Goal: Navigation & Orientation: Find specific page/section

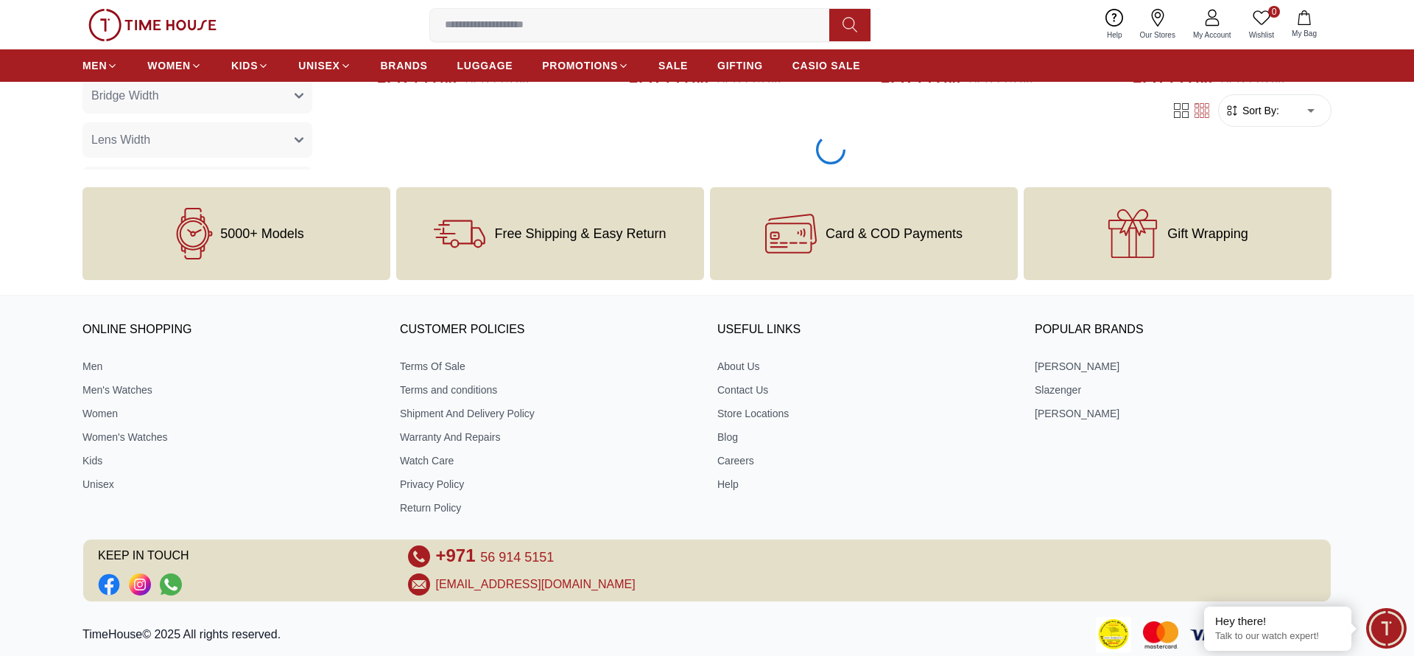
scroll to position [2466, 0]
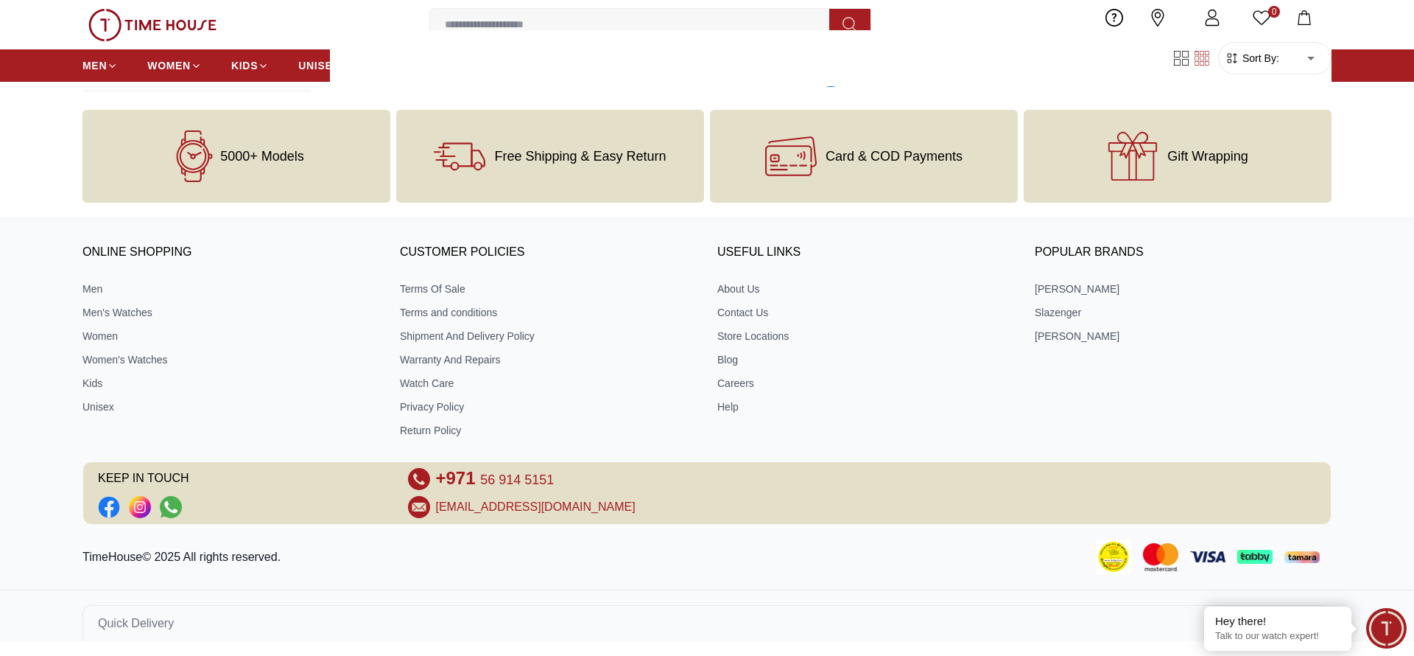
scroll to position [4750, 0]
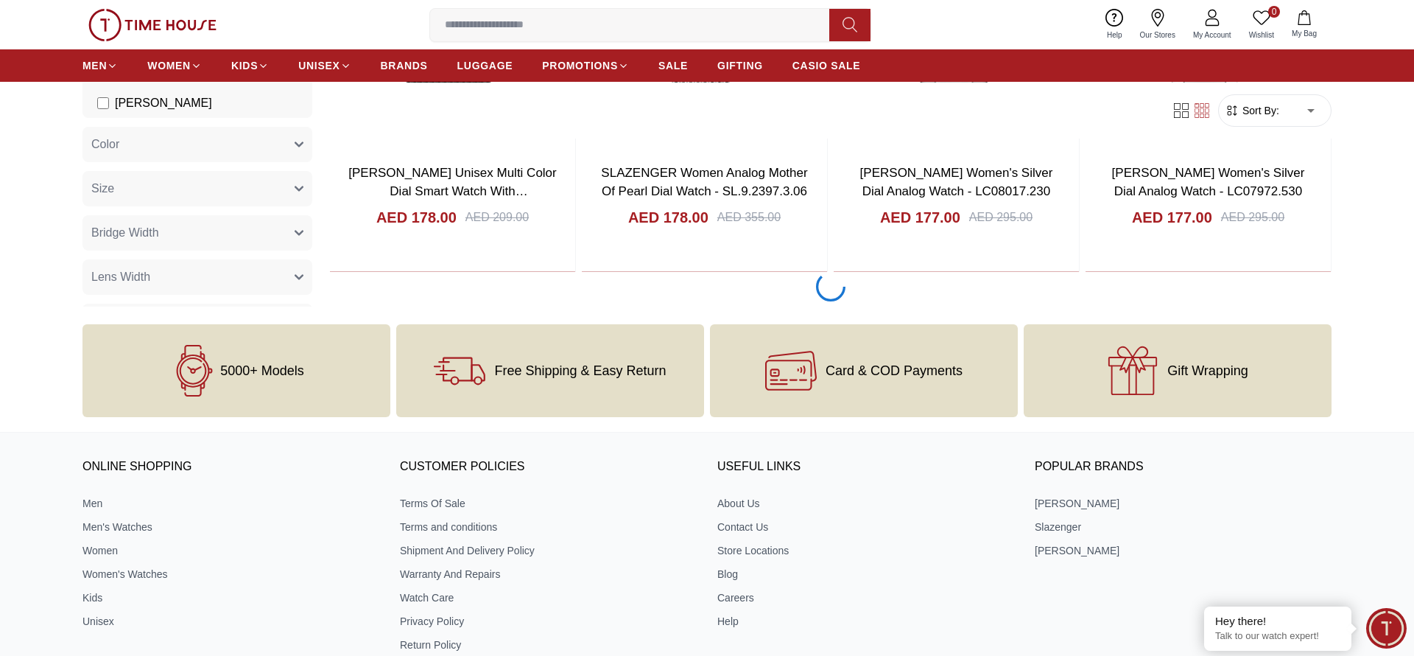
scroll to position [9320, 0]
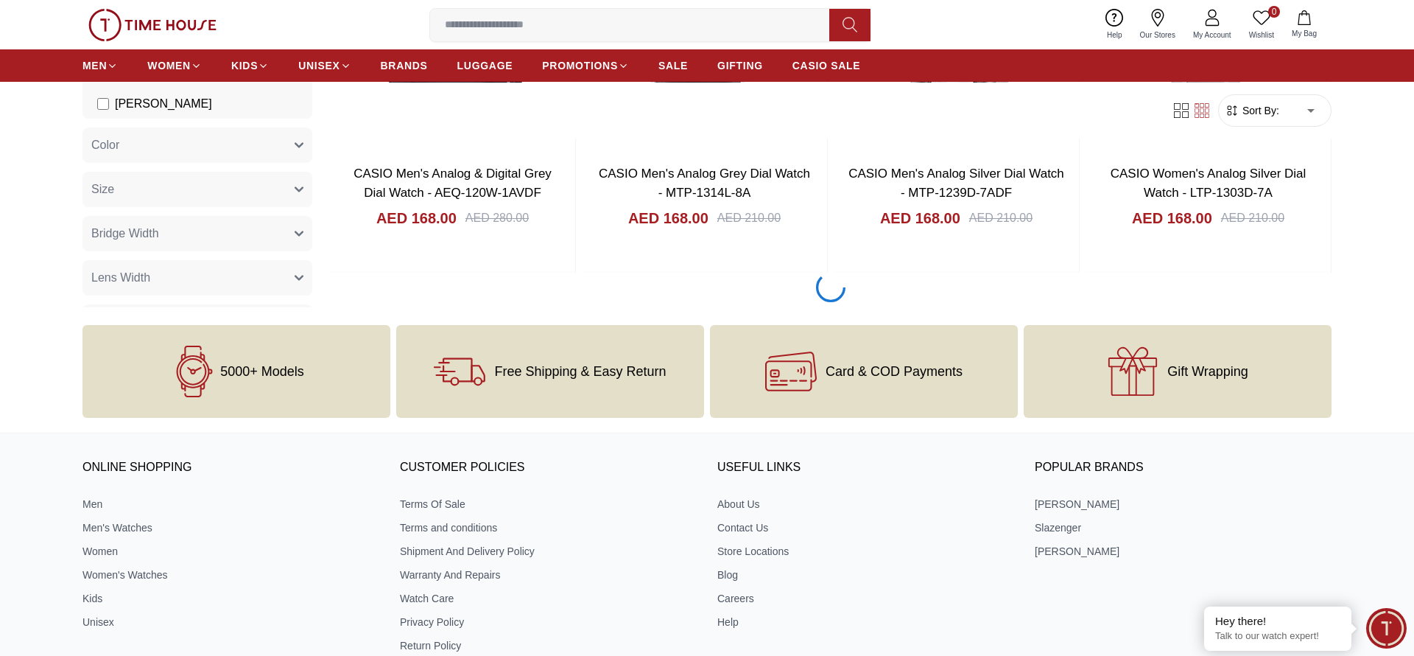
scroll to position [13889, 0]
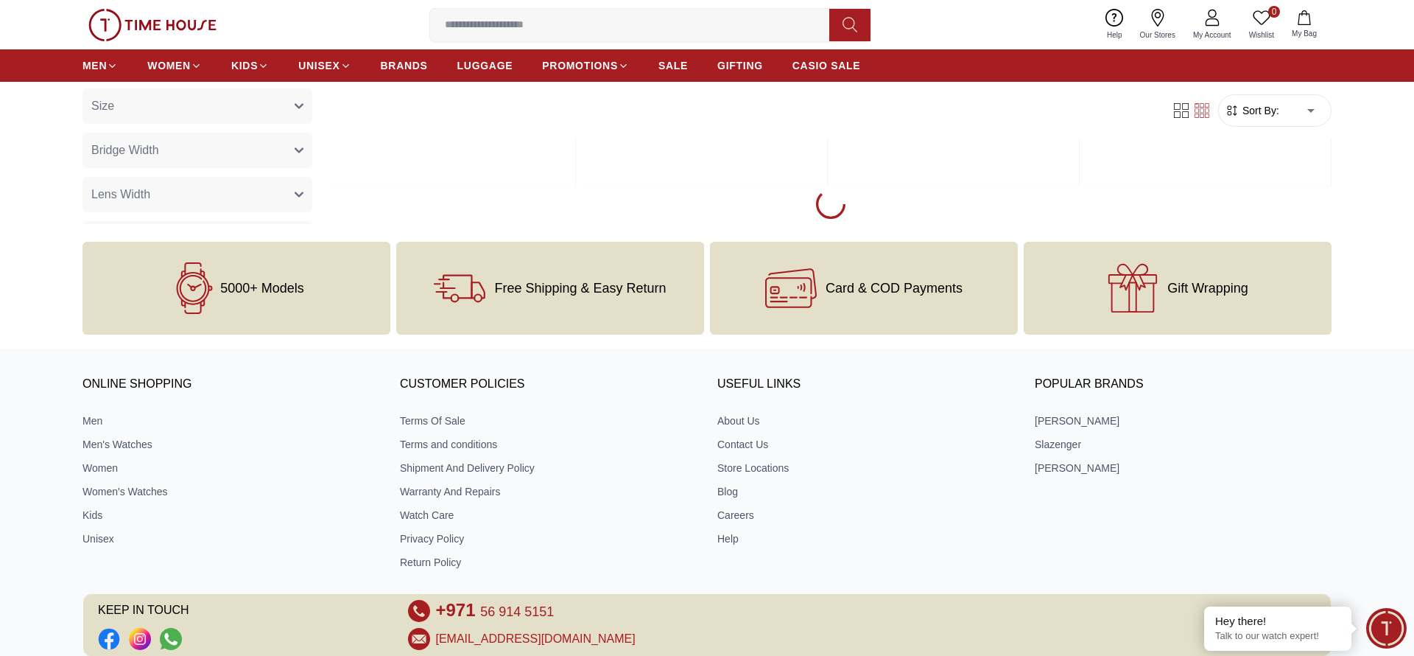
scroll to position [18458, 0]
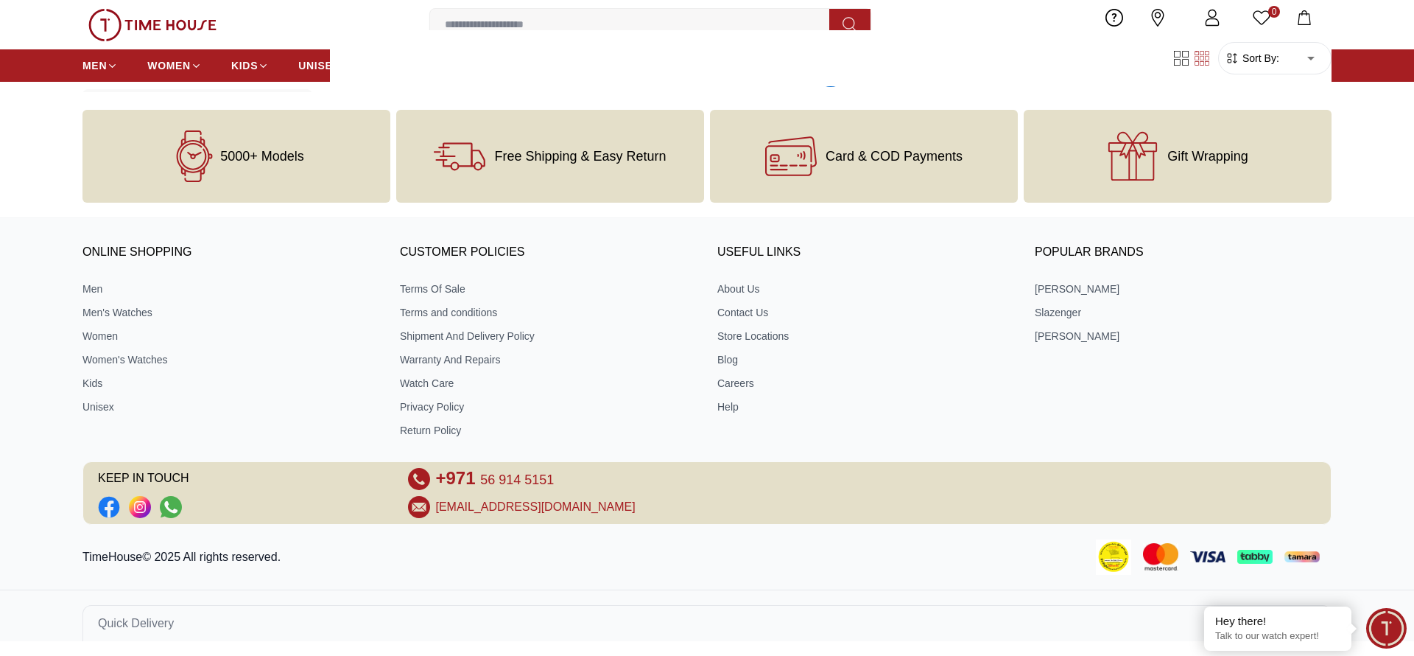
scroll to position [23027, 0]
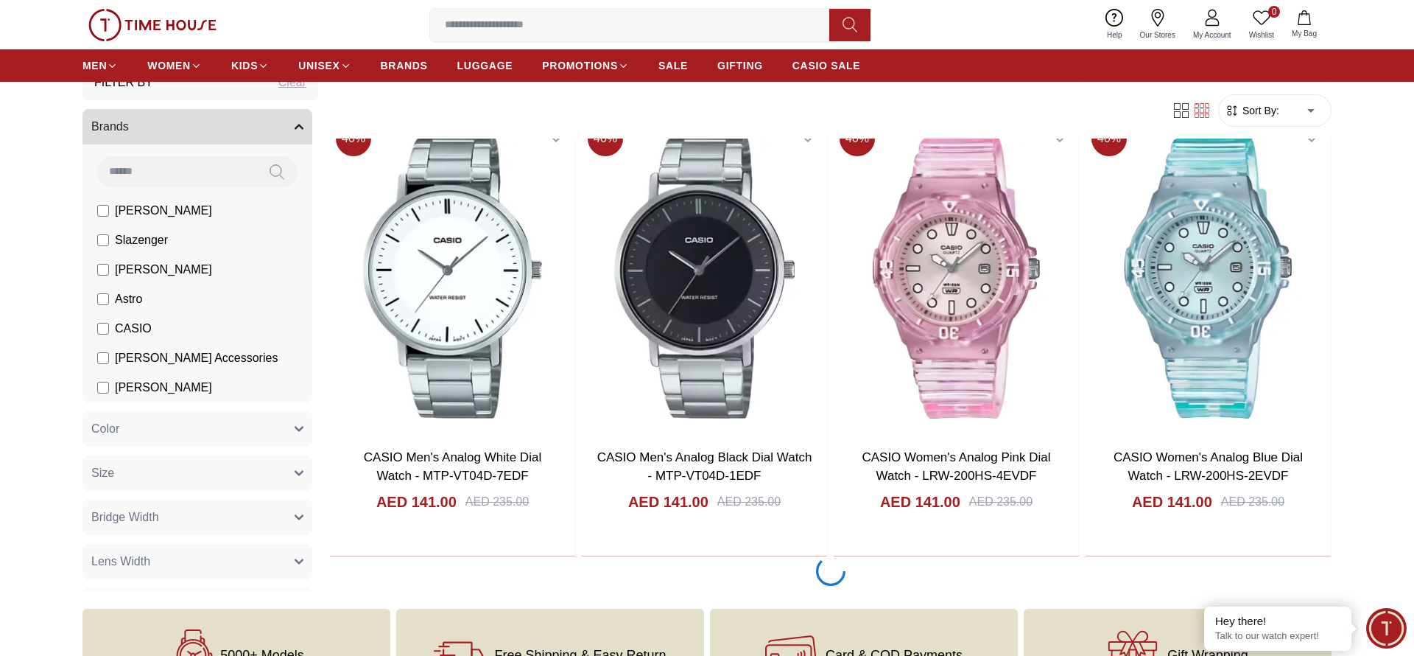
scroll to position [27597, 0]
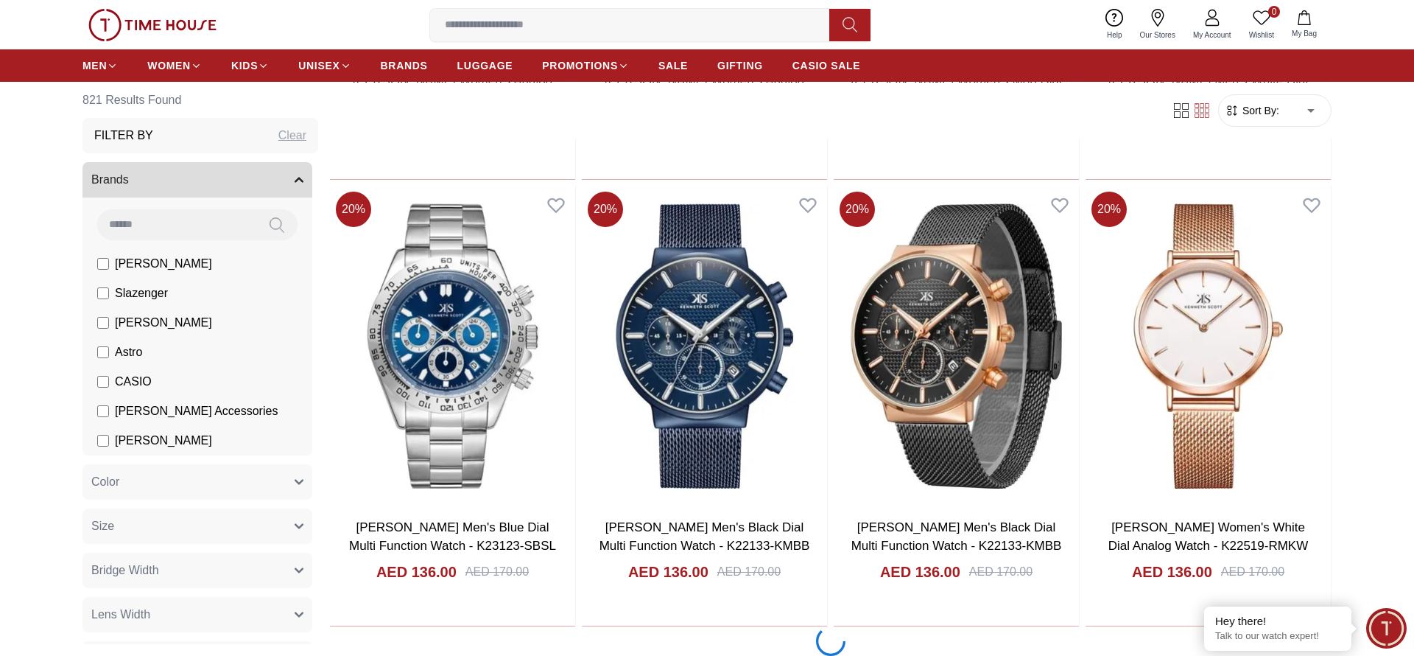
scroll to position [32166, 0]
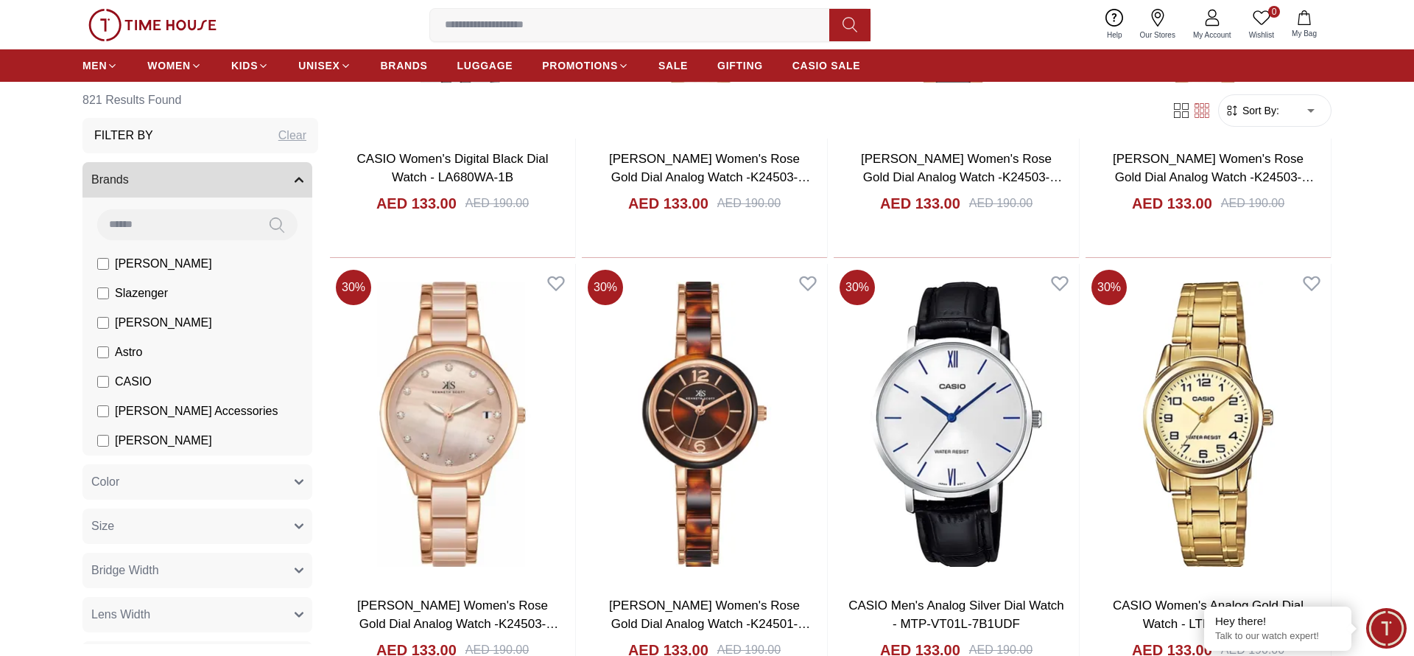
scroll to position [36735, 0]
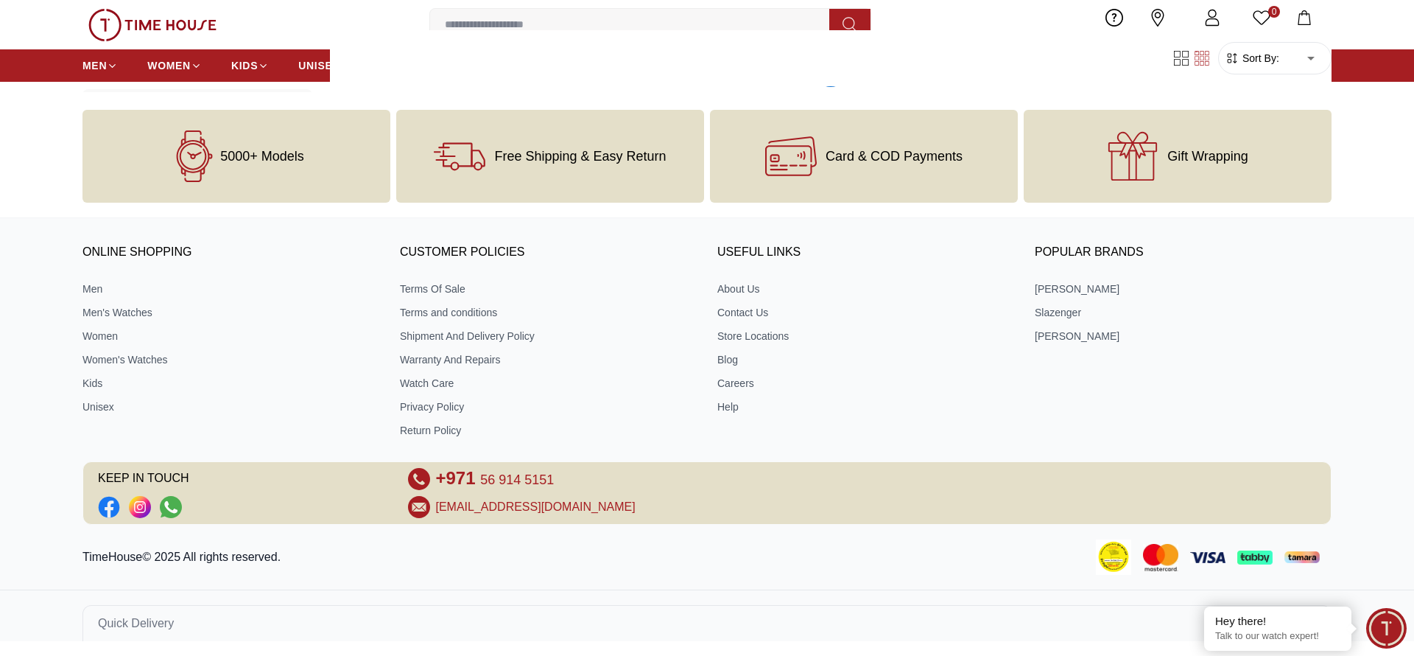
scroll to position [41305, 0]
